Goal: Information Seeking & Learning: Learn about a topic

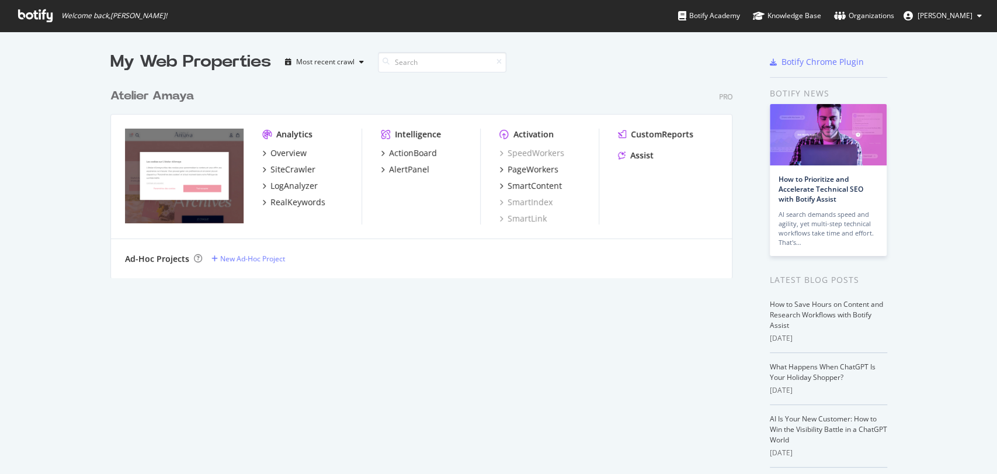
scroll to position [463, 976]
click at [288, 157] on div "Overview" at bounding box center [288, 153] width 36 height 12
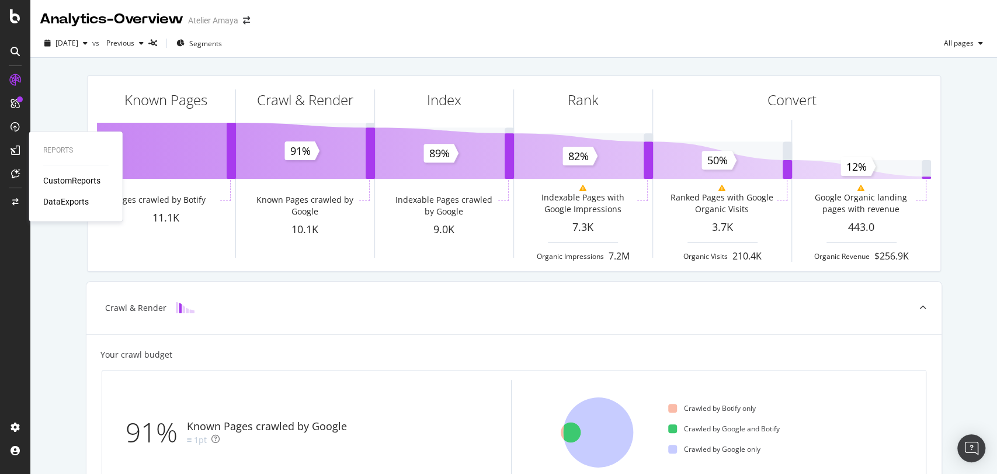
click at [79, 175] on div "CustomReports" at bounding box center [71, 181] width 57 height 12
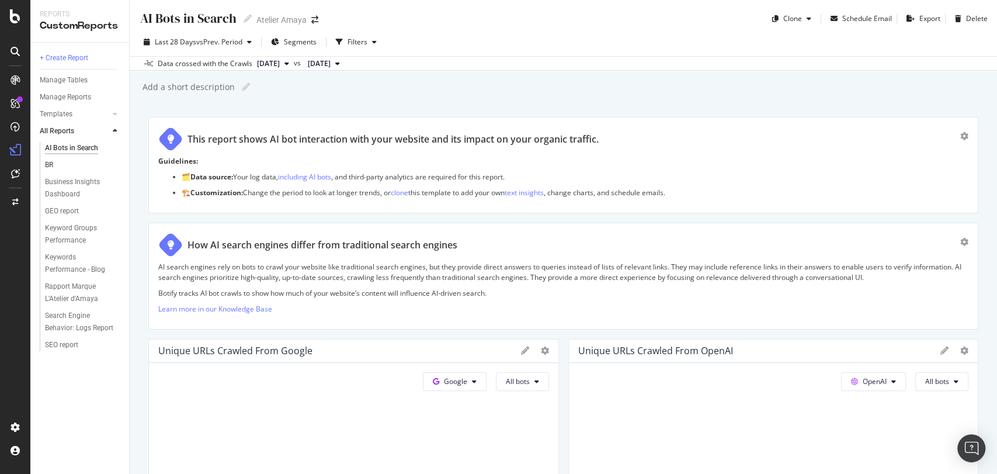
click at [55, 164] on link "BR" at bounding box center [83, 165] width 76 height 12
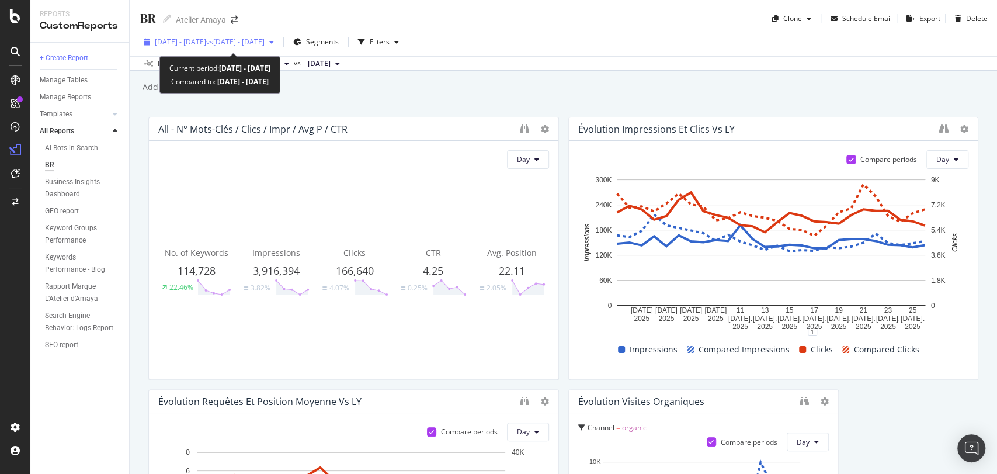
click at [270, 50] on div "[DATE] - [DATE] vs [DATE] - [DATE]" at bounding box center [209, 42] width 140 height 18
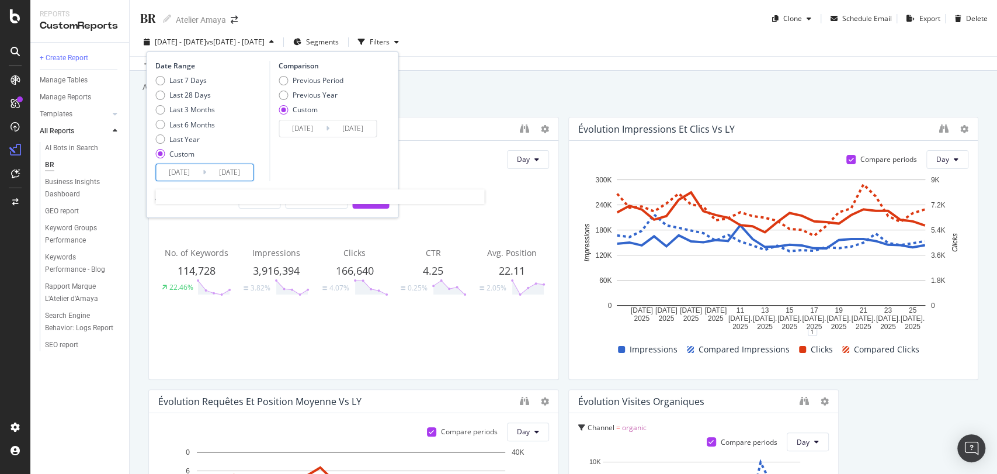
click at [187, 173] on input "[DATE]" at bounding box center [179, 172] width 47 height 16
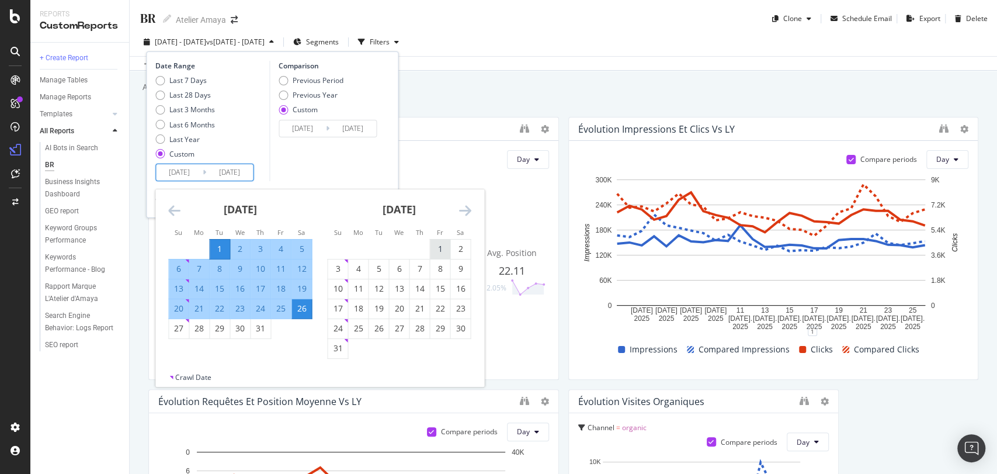
click at [440, 249] on div "1" at bounding box center [440, 249] width 20 height 12
type input "[DATE]"
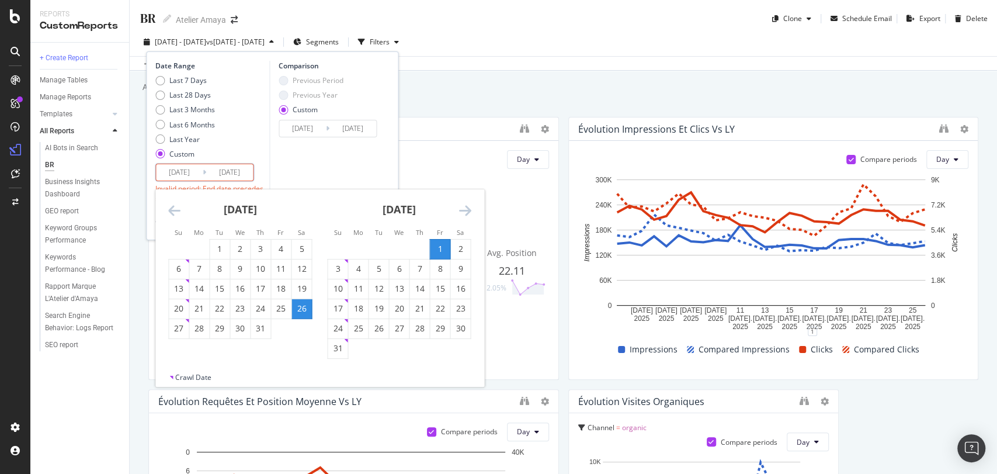
click at [333, 360] on div "[DATE] 1 2 3 4 5 6 7 8 9 10 11 12 13 14 15 16 17 18 19 20 21 22 23 24 25 26 27 …" at bounding box center [319, 280] width 328 height 183
click at [334, 359] on div "[DATE] 1 2 3 4 5 6 7 8 9 10 11 12 13 14 15 16 17 18 19 20 21 22 23 24 25 26 27 …" at bounding box center [319, 280] width 328 height 183
click at [337, 356] on div "[DATE] 1 2 3 4 5 6 7 8 9 10 11 12 13 14 15 16 17 18 19 20 21 22 23 24 25 26 27 …" at bounding box center [319, 280] width 328 height 183
click at [337, 356] on div "31" at bounding box center [338, 348] width 20 height 19
type input "[DATE]"
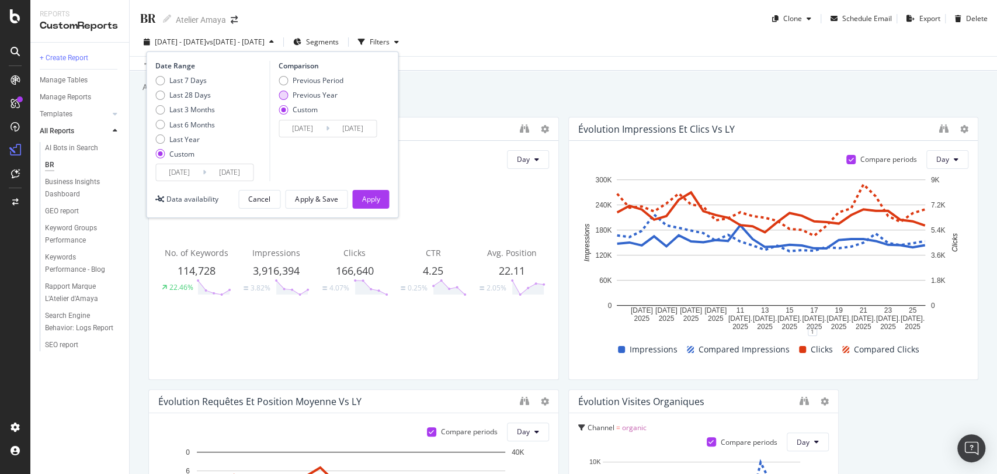
click at [323, 96] on div "Previous Year" at bounding box center [315, 95] width 45 height 10
type input "[DATE]"
click at [380, 192] on button "Apply" at bounding box center [370, 199] width 37 height 19
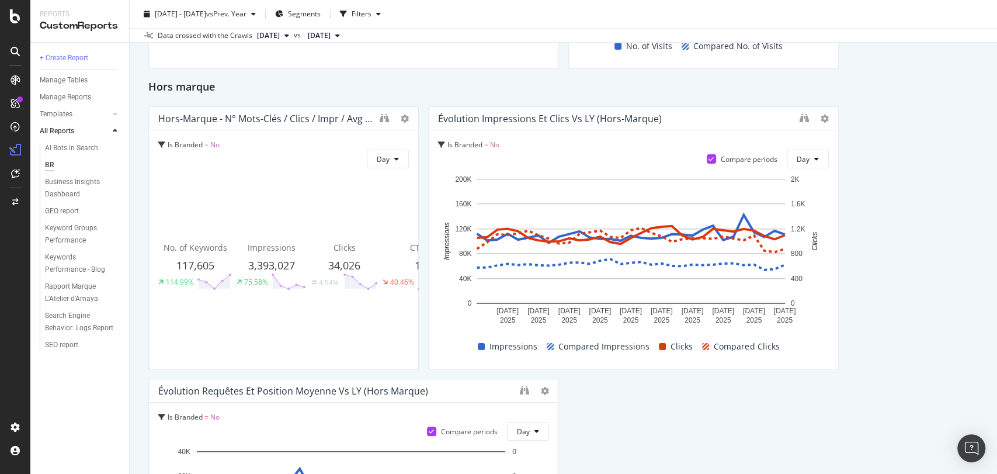
scroll to position [581, 0]
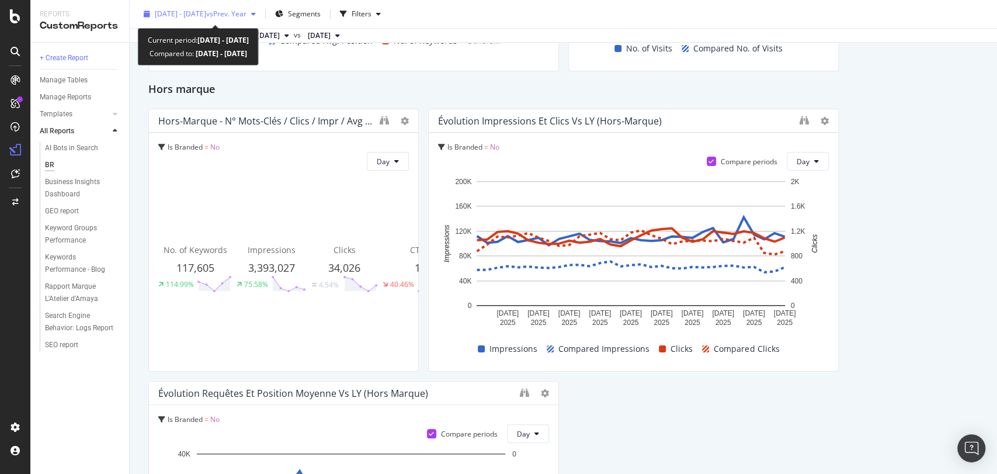
click at [243, 15] on span "vs Prev. Year" at bounding box center [226, 14] width 40 height 10
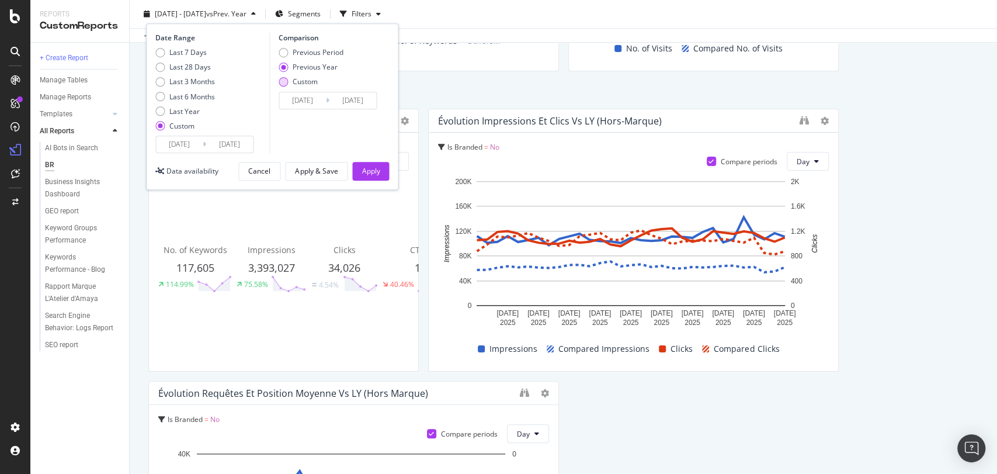
click at [286, 80] on div "Custom" at bounding box center [283, 81] width 9 height 9
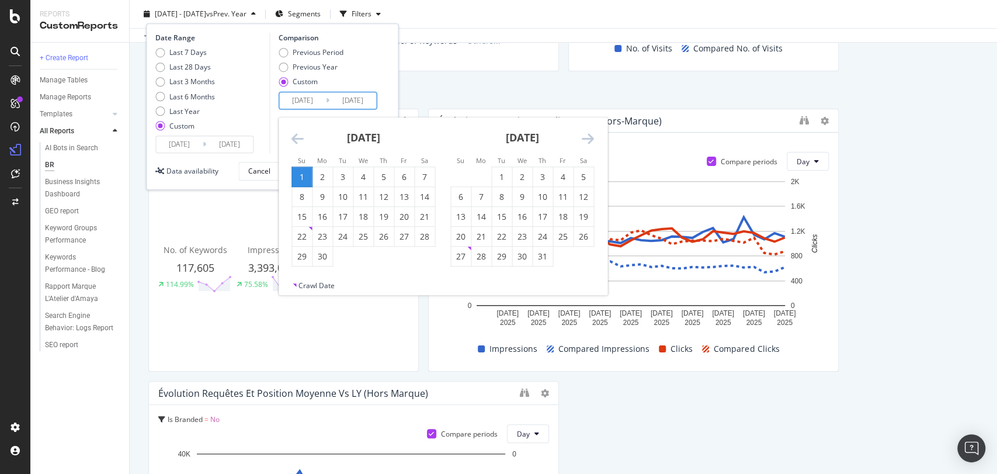
click at [301, 96] on input "[DATE]" at bounding box center [302, 100] width 47 height 16
click at [295, 133] on div "[DATE] 1 2 3 4 5 6 7 8 9 10 11 12 13 14 15 16 17 18 19 20 21 22 23 24 25 26 27 …" at bounding box center [443, 198] width 328 height 163
click at [295, 133] on icon "Move backward to switch to the previous month." at bounding box center [297, 138] width 12 height 14
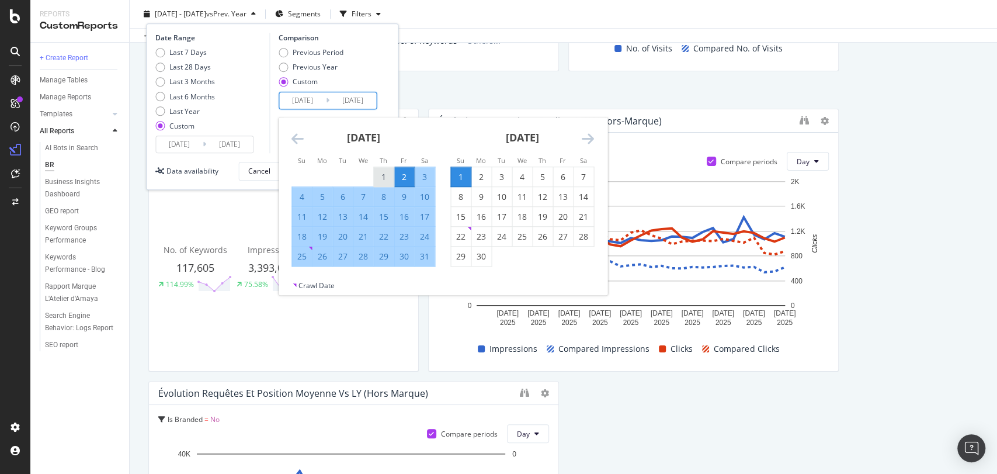
click at [385, 169] on div "1" at bounding box center [384, 176] width 20 height 19
type input "[DATE]"
click at [432, 258] on div "31" at bounding box center [425, 257] width 20 height 12
type input "[DATE]"
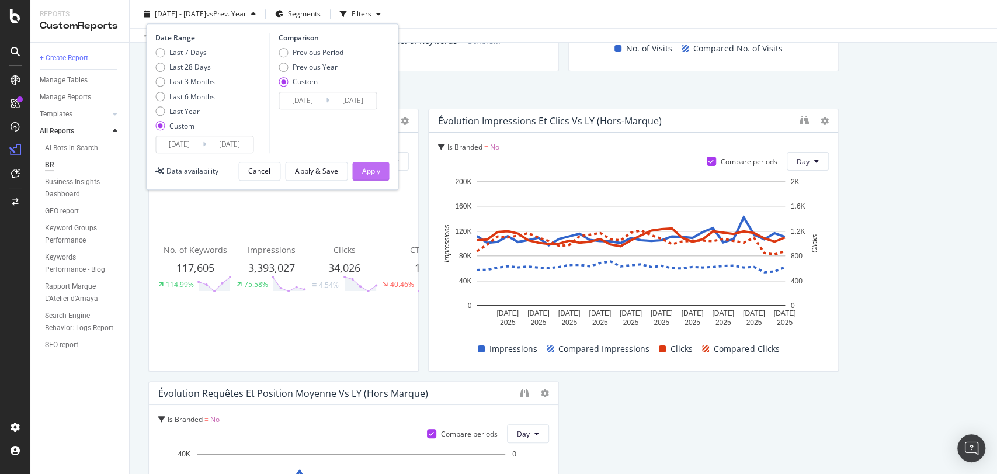
click at [383, 173] on button "Apply" at bounding box center [370, 171] width 37 height 19
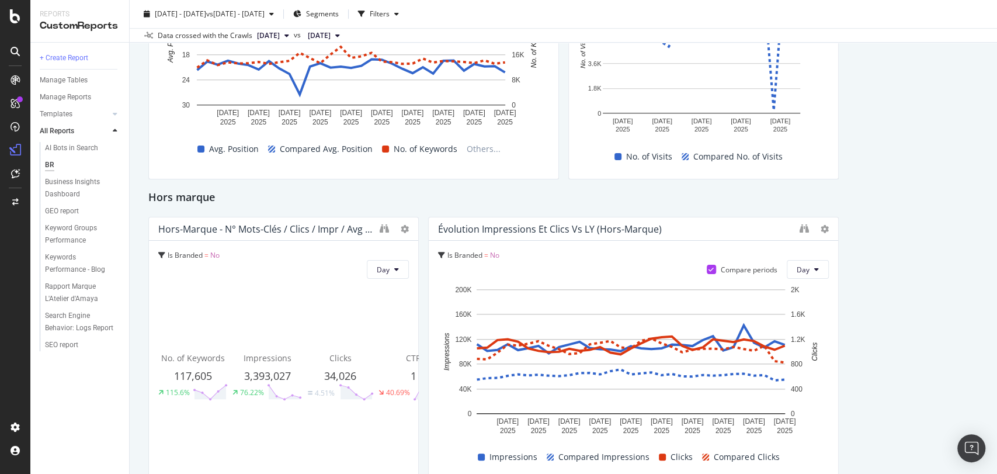
scroll to position [472, 0]
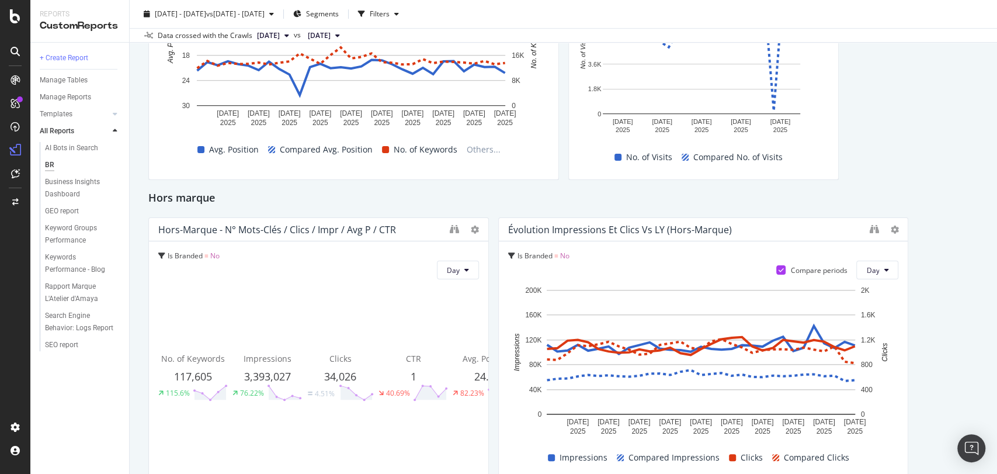
drag, startPoint x: 410, startPoint y: 333, endPoint x: 458, endPoint y: 349, distance: 50.6
drag, startPoint x: 483, startPoint y: 308, endPoint x: 514, endPoint y: 310, distance: 31.0
drag, startPoint x: 481, startPoint y: 298, endPoint x: 496, endPoint y: 298, distance: 14.6
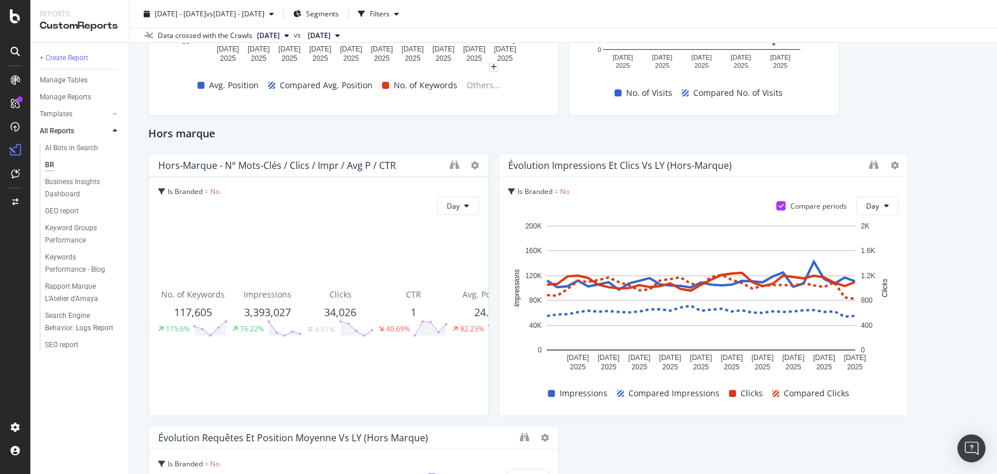
scroll to position [537, 0]
drag, startPoint x: 484, startPoint y: 241, endPoint x: 460, endPoint y: 237, distance: 24.2
click at [460, 239] on div "Hors-marque - N° mots-clés / Clics / Impr / Avg P / CTR Is Branded = No Day No.…" at bounding box center [318, 283] width 340 height 263
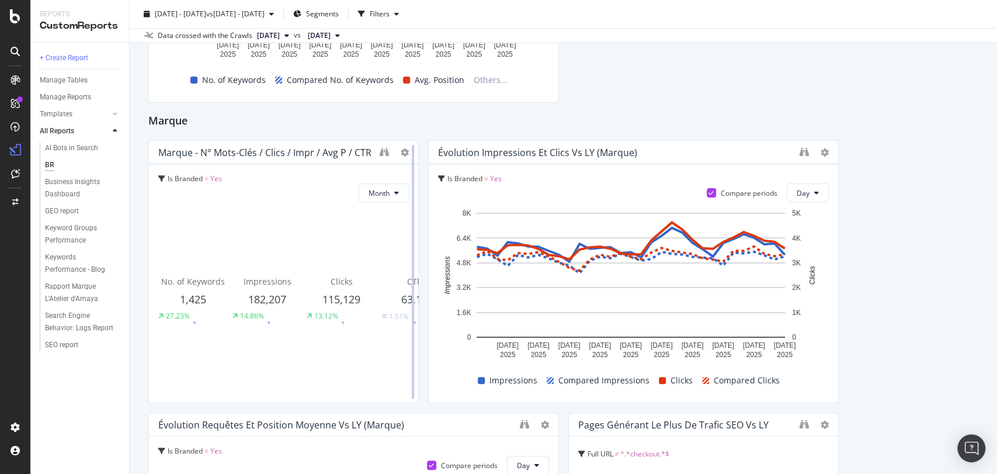
scroll to position [1186, 0]
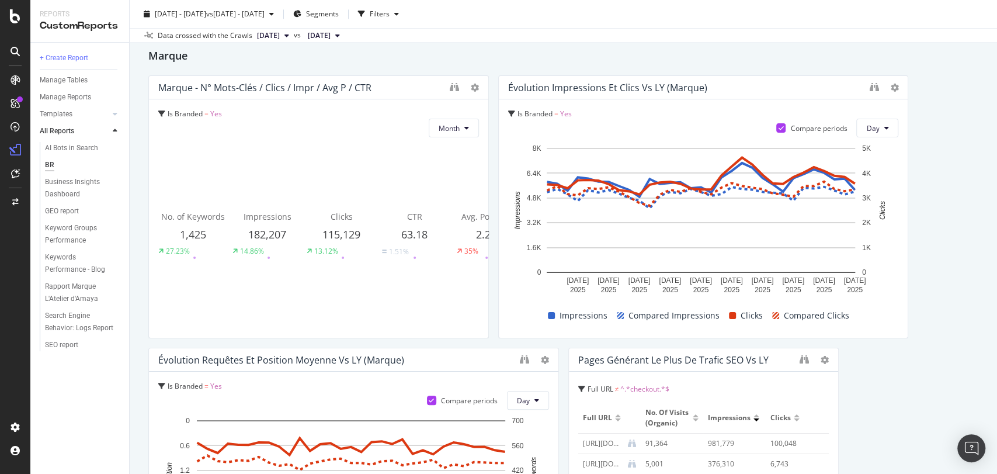
drag, startPoint x: 413, startPoint y: 194, endPoint x: 465, endPoint y: 193, distance: 51.4
drag, startPoint x: 485, startPoint y: 193, endPoint x: 499, endPoint y: 193, distance: 14.0
click at [499, 193] on div "All - N° mots-clés / Clics / Impr / Avg P / CTR Day No. of Keywords 119,211 113…" at bounding box center [563, 57] width 830 height 2252
click at [499, 193] on div "Is Branded = Yes Compare periods Day [DATE] [DATE] [DATE] [DATE] [DATE] [DATE] …" at bounding box center [703, 218] width 409 height 238
drag, startPoint x: 481, startPoint y: 185, endPoint x: 498, endPoint y: 184, distance: 16.4
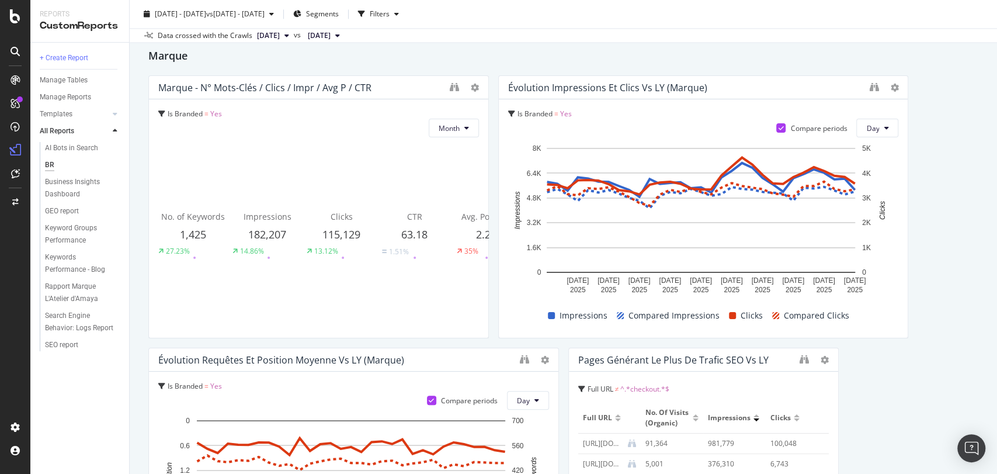
click at [498, 184] on div "All - N° mots-clés / Clics / Impr / Avg P / CTR Day No. of Keywords 119,211 113…" at bounding box center [563, 57] width 830 height 2252
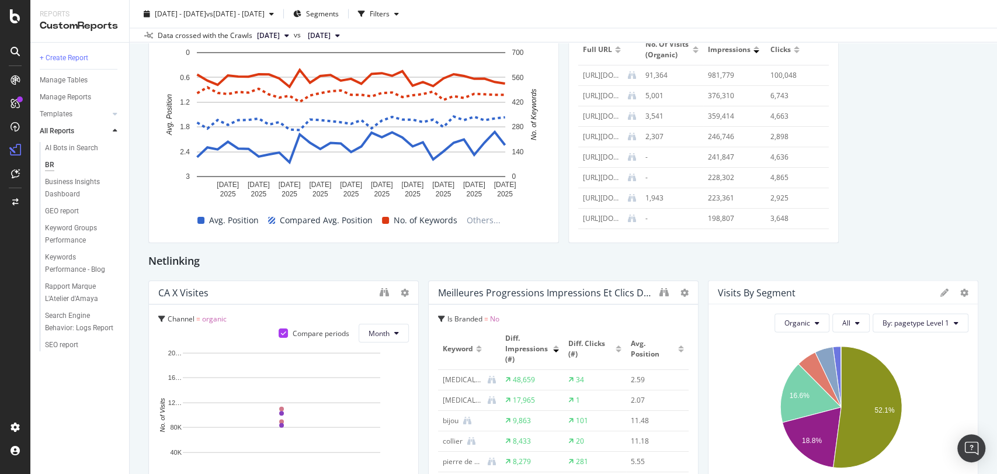
scroll to position [1436, 0]
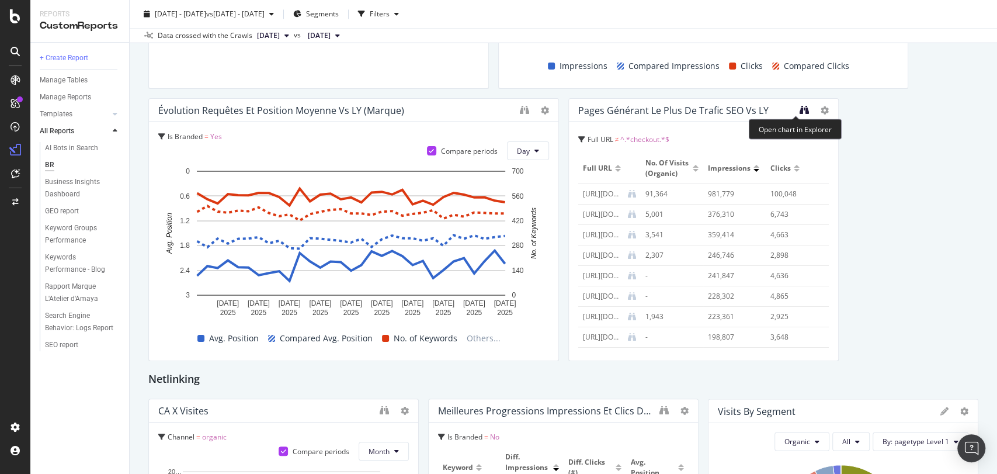
click at [800, 107] on icon "binoculars" at bounding box center [804, 109] width 9 height 9
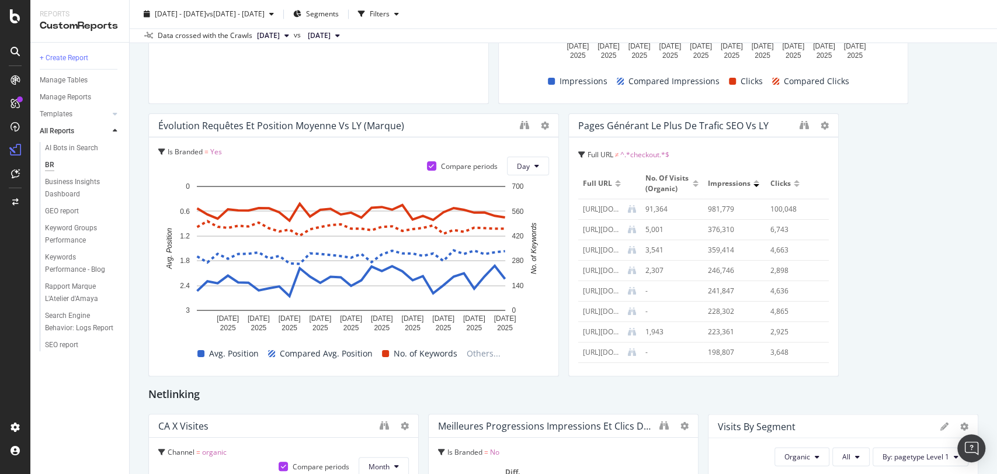
scroll to position [1500, 0]
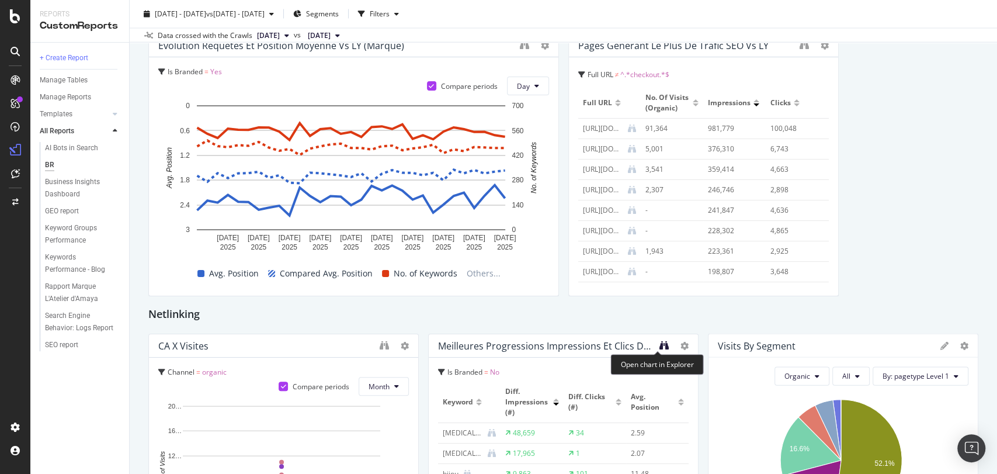
click at [659, 340] on icon "binoculars" at bounding box center [663, 344] width 9 height 9
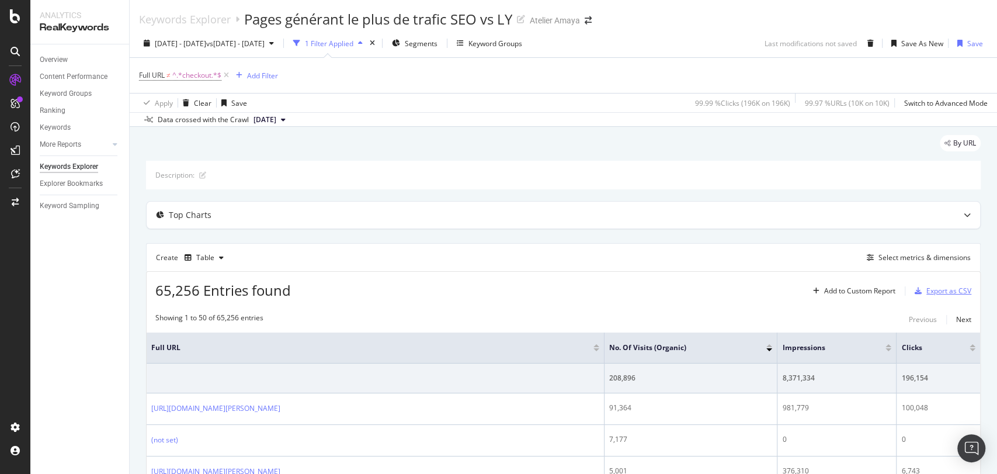
click at [934, 287] on div "Export as CSV" at bounding box center [948, 291] width 45 height 10
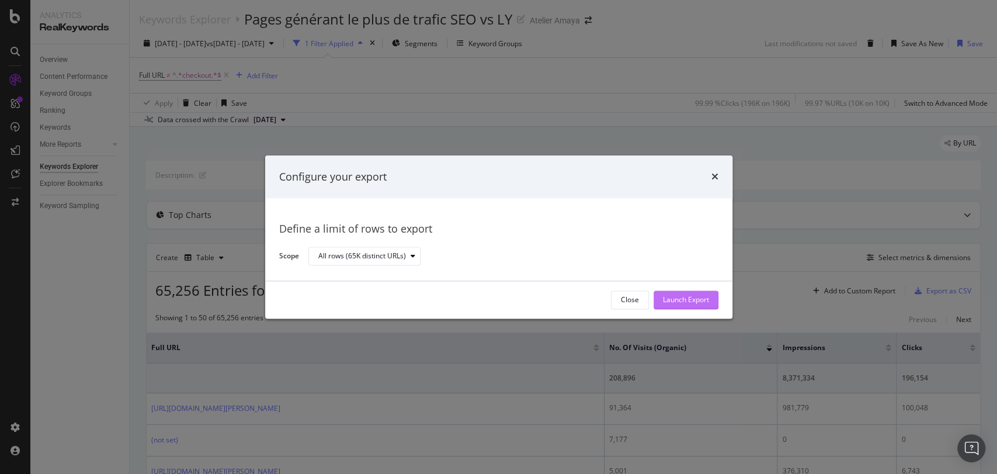
click at [676, 298] on div "Launch Export" at bounding box center [686, 300] width 46 height 10
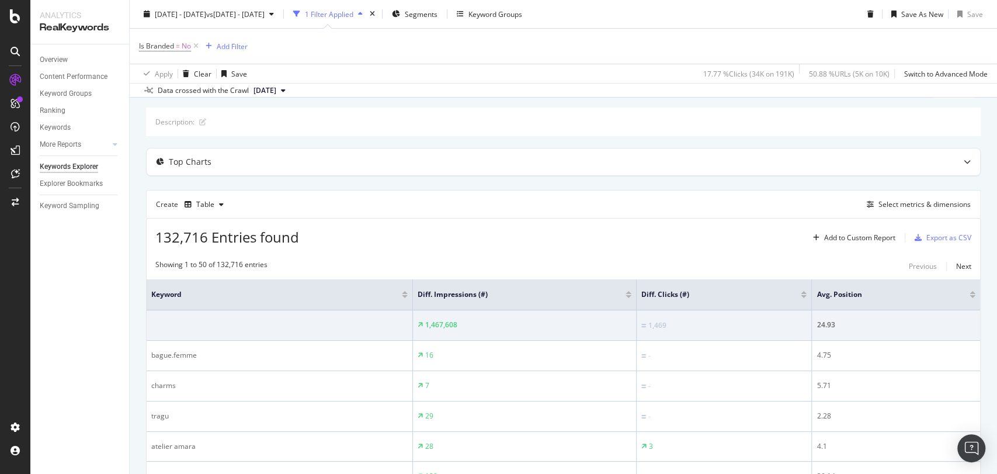
scroll to position [130, 0]
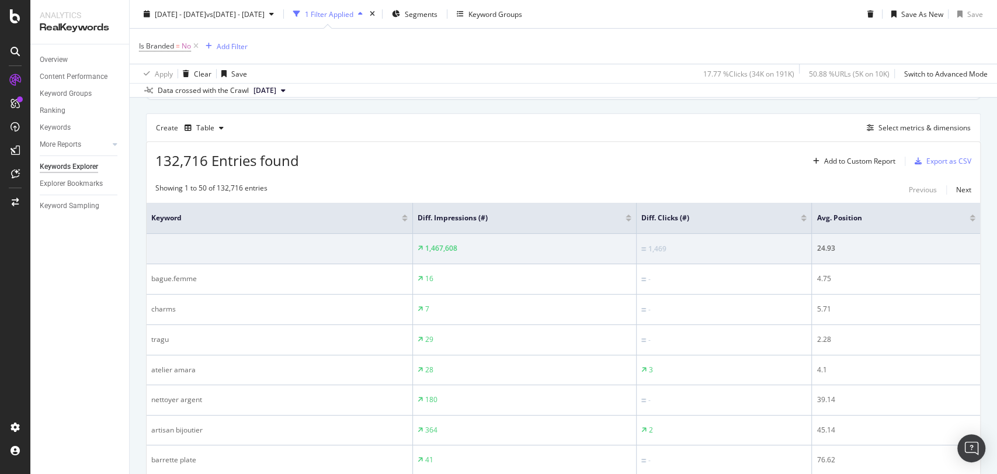
click at [625, 216] on div at bounding box center [628, 215] width 6 height 3
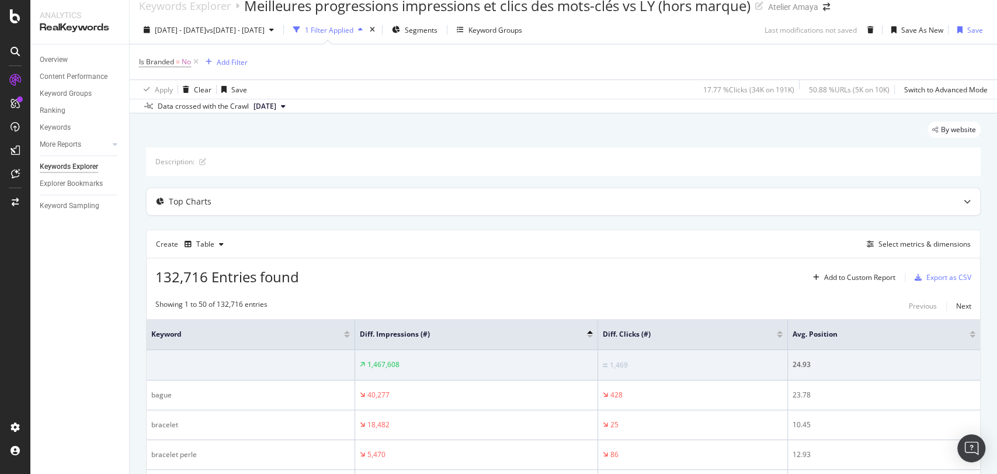
scroll to position [130, 0]
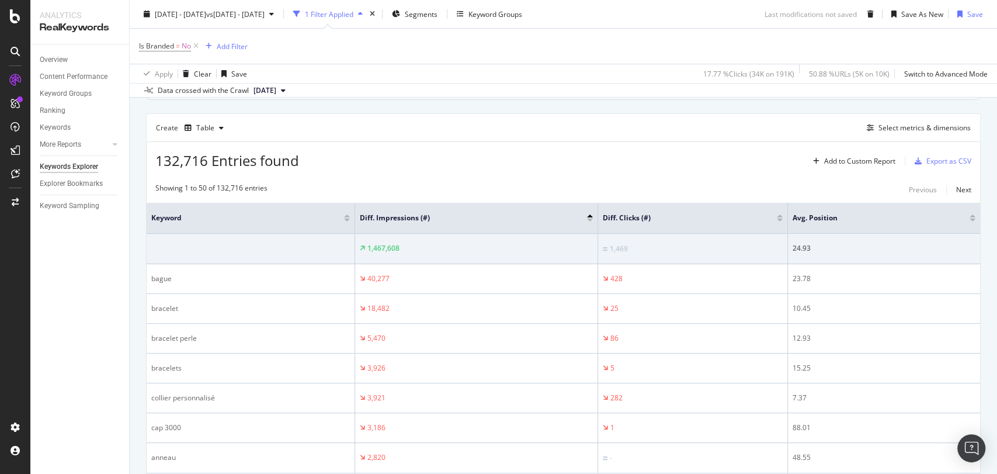
click at [588, 214] on div at bounding box center [590, 215] width 6 height 3
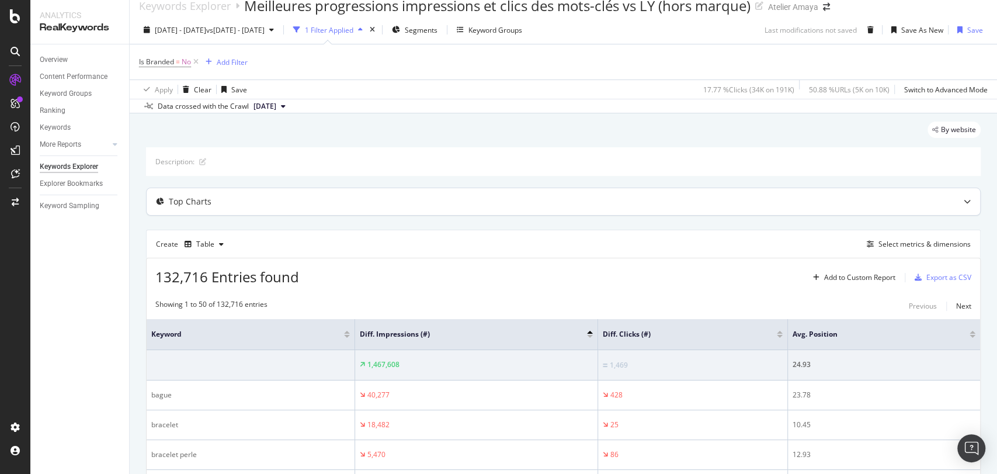
scroll to position [130, 0]
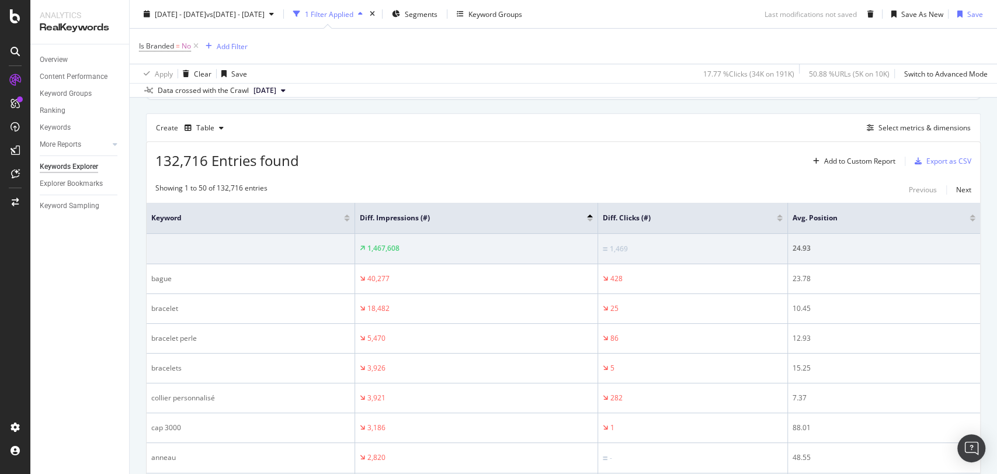
click at [591, 218] on div at bounding box center [590, 219] width 6 height 3
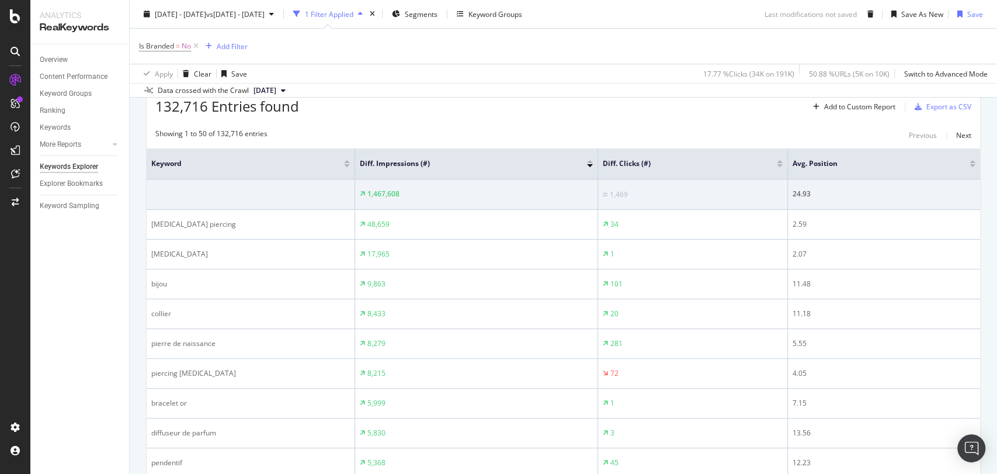
scroll to position [166, 0]
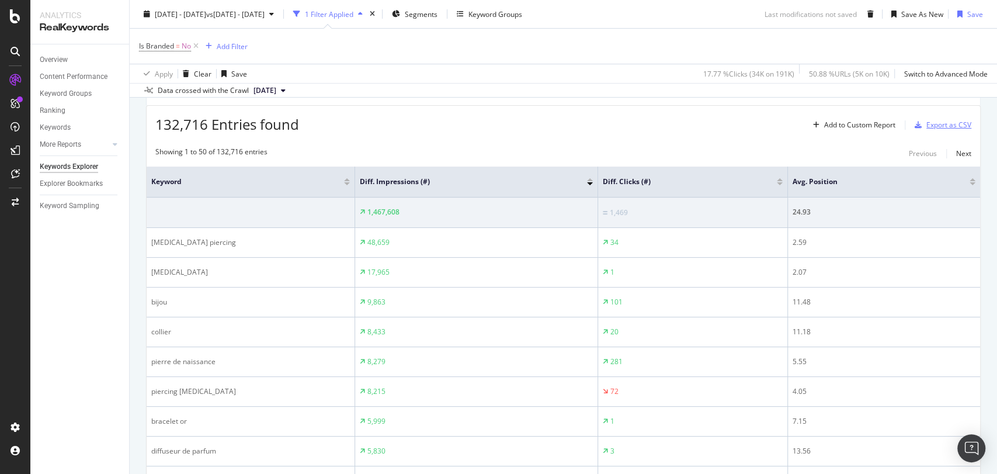
click at [953, 116] on div "Export as CSV" at bounding box center [940, 125] width 61 height 18
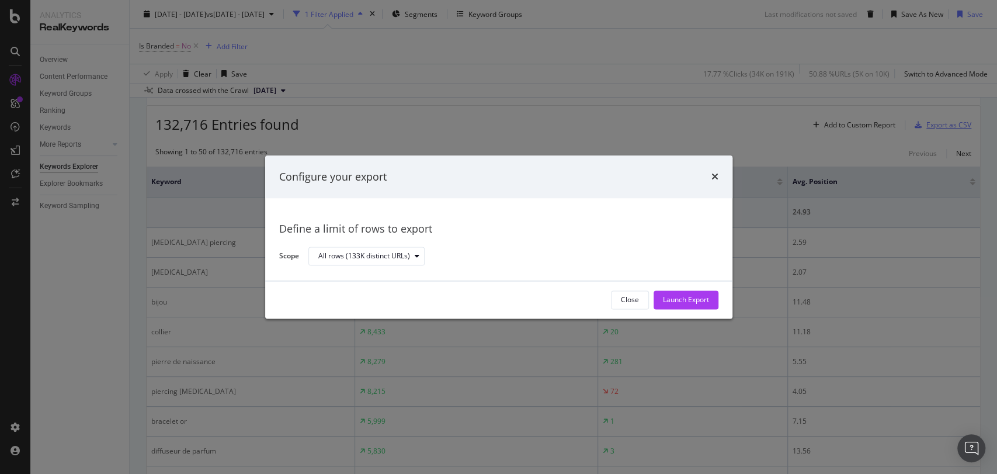
click at [953, 115] on div "Configure your export Define a limit of rows to export Scope All rows (133K dis…" at bounding box center [498, 237] width 997 height 474
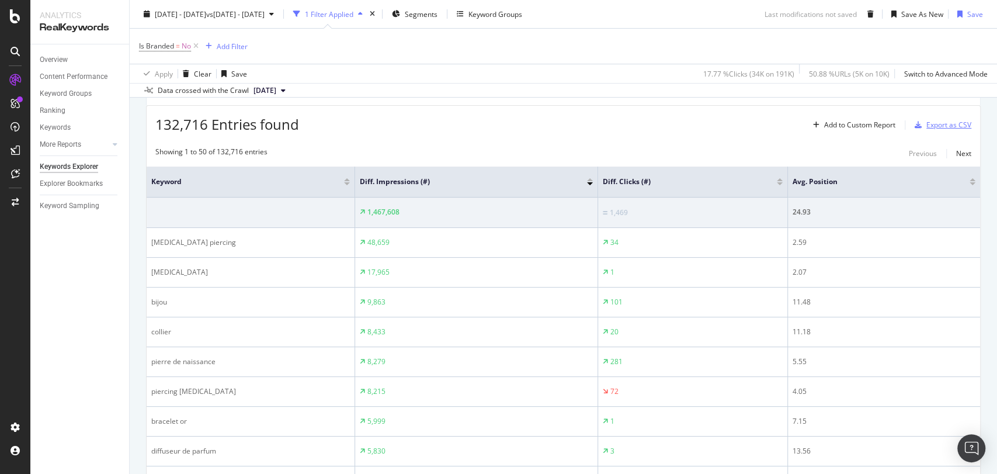
click at [951, 118] on div "Export as CSV" at bounding box center [940, 125] width 61 height 18
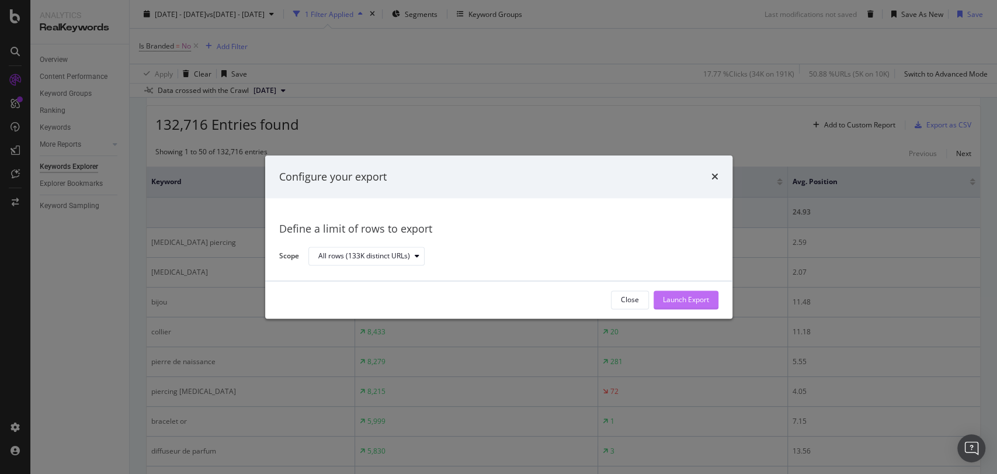
click at [692, 297] on div "Launch Export" at bounding box center [686, 300] width 46 height 10
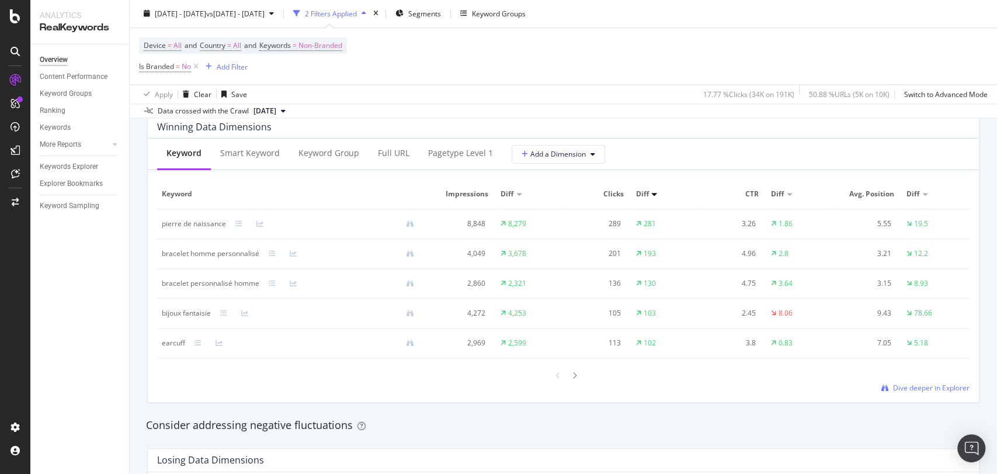
scroll to position [1038, 0]
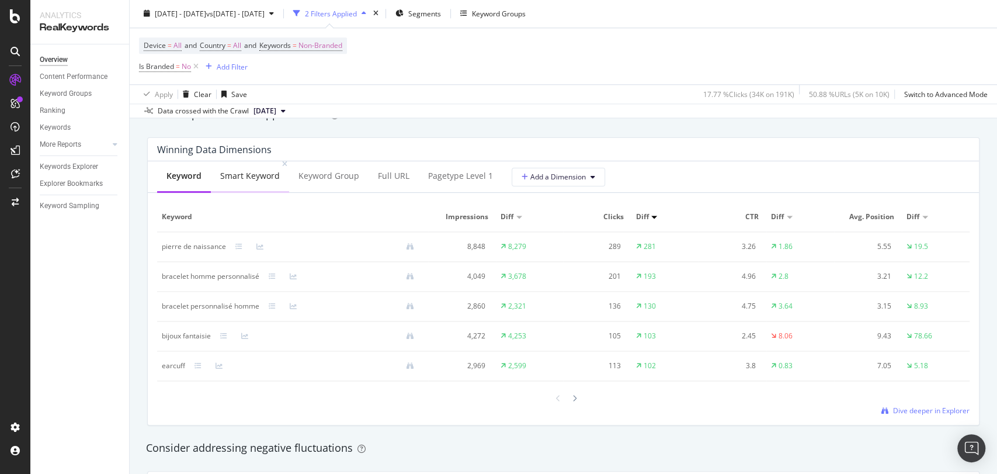
click at [259, 171] on div "Smart Keyword" at bounding box center [250, 176] width 60 height 12
click at [300, 174] on div "Keyword Group" at bounding box center [329, 176] width 61 height 12
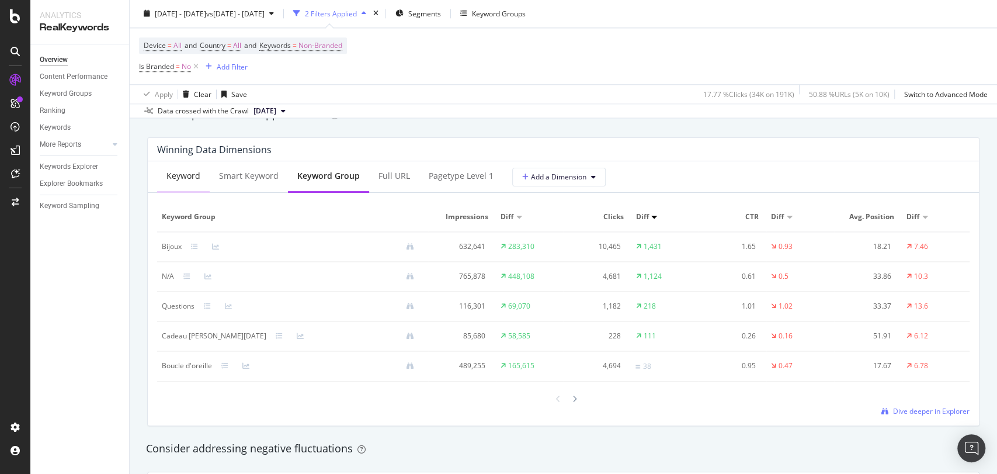
click at [173, 175] on div "Keyword" at bounding box center [183, 176] width 34 height 12
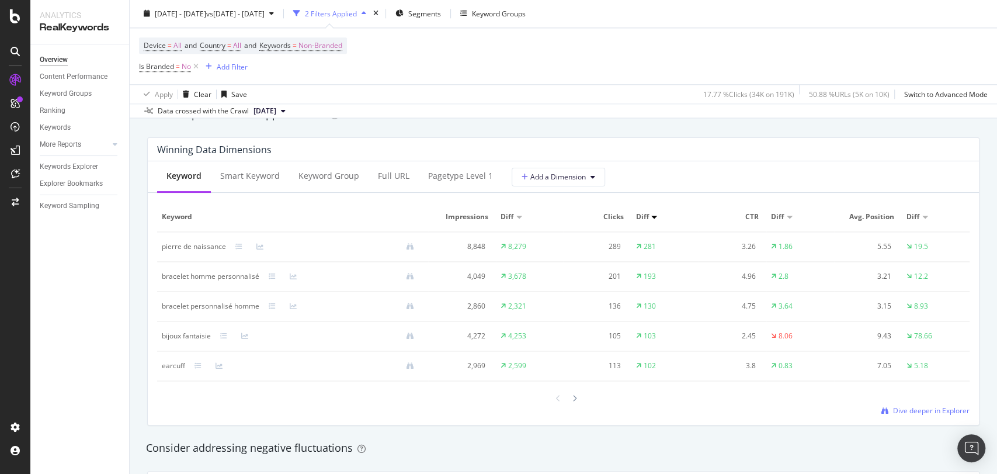
click at [575, 400] on div at bounding box center [563, 398] width 812 height 16
click at [572, 401] on icon at bounding box center [574, 398] width 5 height 7
click at [556, 398] on icon at bounding box center [558, 399] width 5 height 7
click at [392, 175] on div "Full URL" at bounding box center [394, 176] width 32 height 12
click at [171, 181] on div "Keyword" at bounding box center [183, 177] width 53 height 32
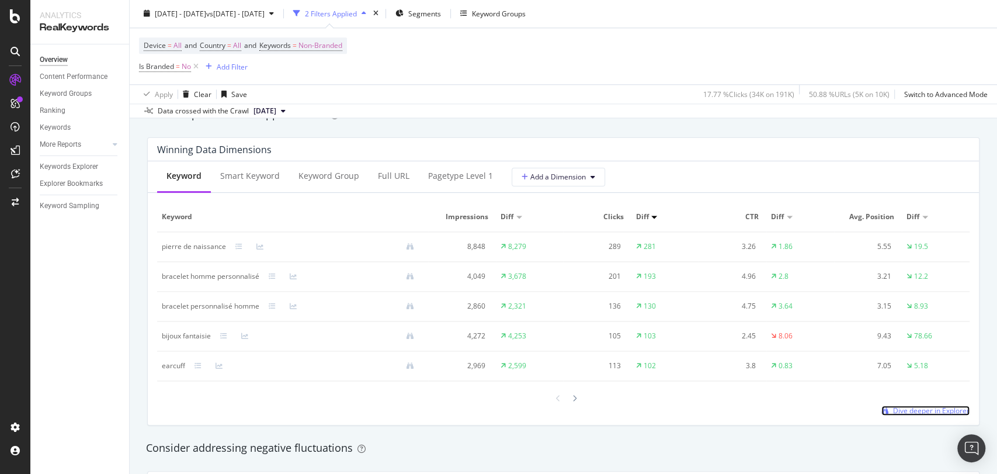
click at [896, 411] on span "Dive deeper in Explorer" at bounding box center [931, 410] width 77 height 10
